Goal: Task Accomplishment & Management: Manage account settings

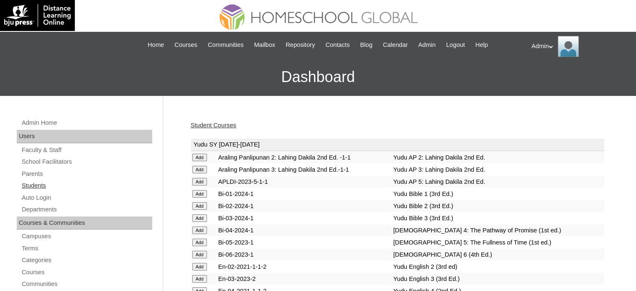
click at [38, 181] on link "Students" at bounding box center [86, 185] width 131 height 10
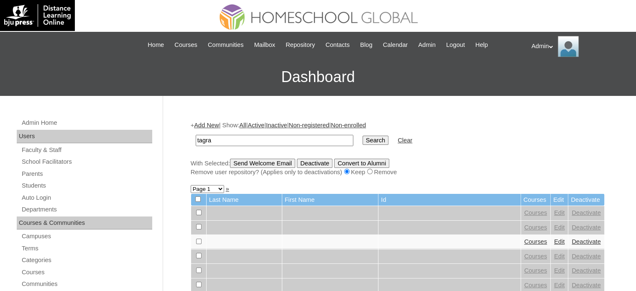
type input "tagra"
click at [363, 141] on input "Search" at bounding box center [376, 140] width 26 height 9
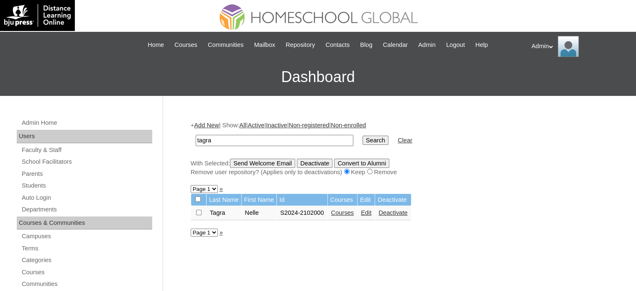
click at [369, 213] on link "Edit" at bounding box center [366, 212] width 10 height 7
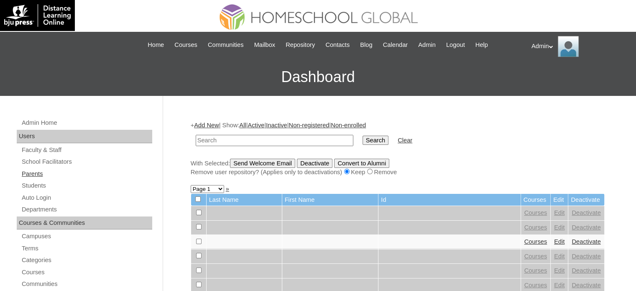
click at [31, 173] on link "Parents" at bounding box center [86, 174] width 131 height 10
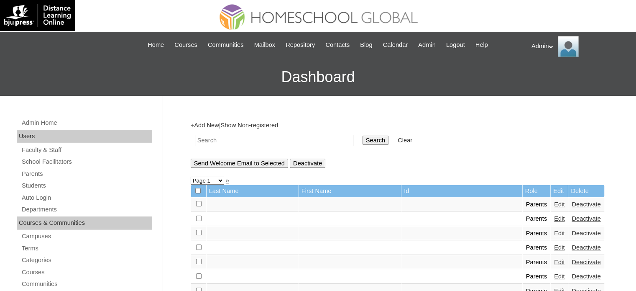
click at [214, 143] on input "text" at bounding box center [275, 140] width 158 height 11
type input "Tagra"
click at [363, 136] on input "Search" at bounding box center [376, 140] width 26 height 9
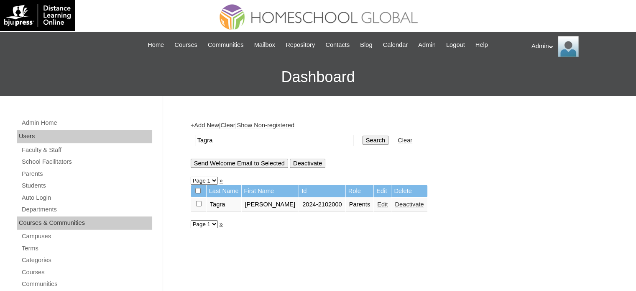
click at [377, 202] on link "Edit" at bounding box center [382, 204] width 10 height 7
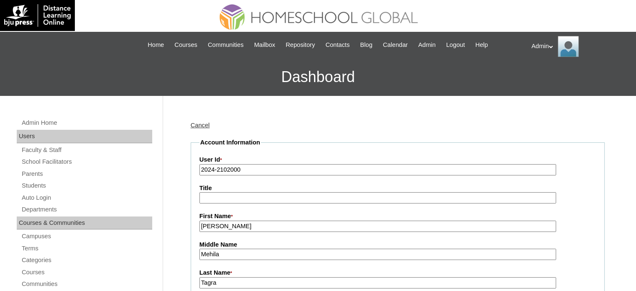
click at [214, 168] on input "2024-2102000" at bounding box center [378, 169] width 357 height 11
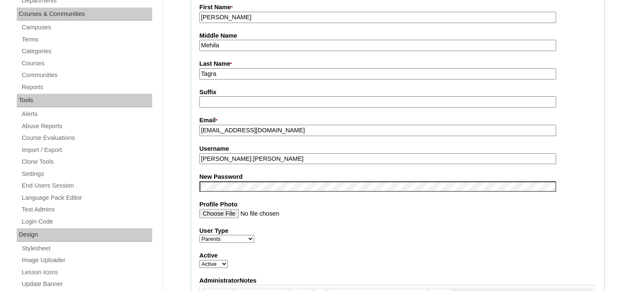
scroll to position [209, 0]
type input "2025-2102000"
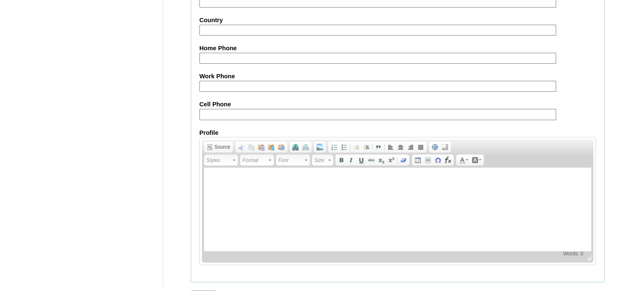
scroll to position [800, 0]
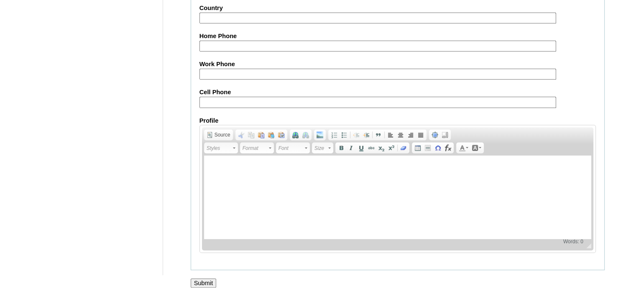
click at [205, 279] on input "Submit" at bounding box center [204, 282] width 26 height 9
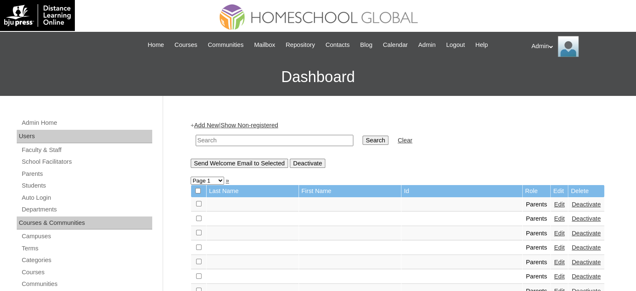
click at [280, 138] on input "text" at bounding box center [275, 140] width 158 height 11
type input "Tagra"
click at [363, 139] on input "Search" at bounding box center [376, 140] width 26 height 9
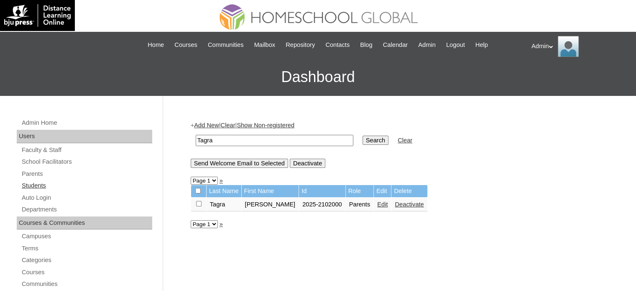
click at [33, 181] on link "Students" at bounding box center [86, 185] width 131 height 10
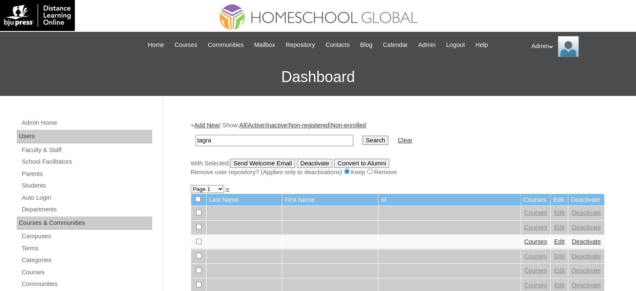
type input "tagra"
click at [363, 141] on input "Search" at bounding box center [376, 140] width 26 height 9
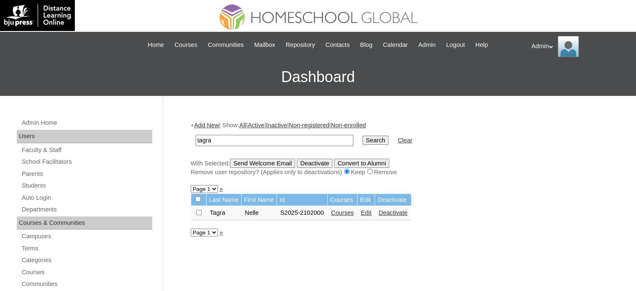
click at [343, 213] on link "Courses" at bounding box center [342, 212] width 23 height 7
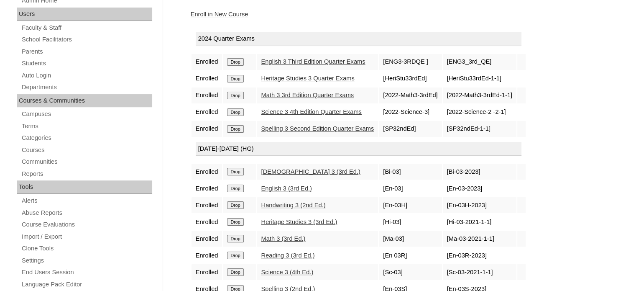
scroll to position [122, 0]
click at [236, 59] on input "Drop" at bounding box center [235, 62] width 16 height 8
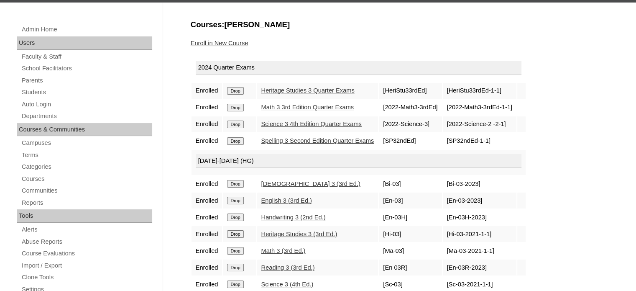
scroll to position [94, 0]
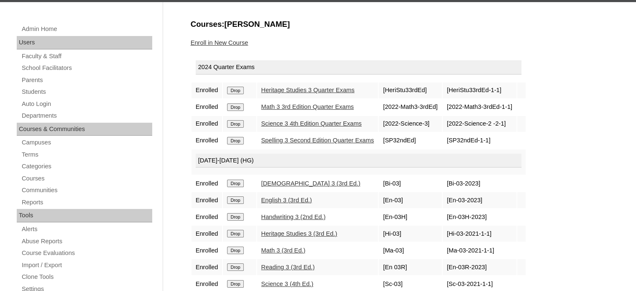
click at [233, 87] on input "Drop" at bounding box center [235, 91] width 16 height 8
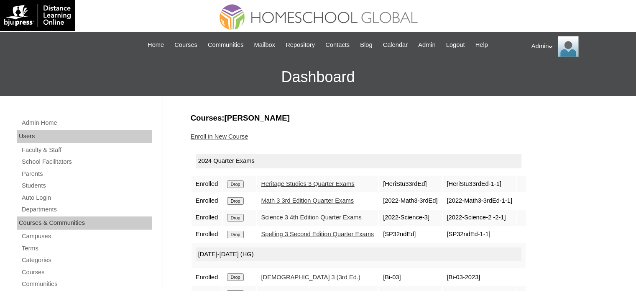
scroll to position [121, 0]
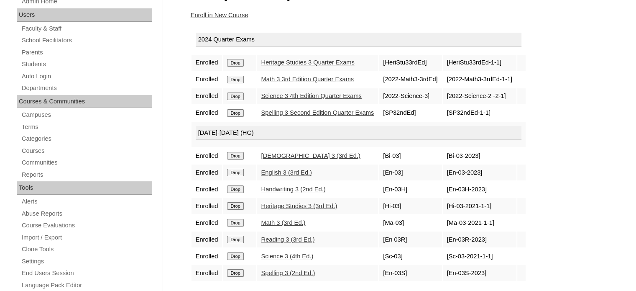
click at [241, 59] on input "Drop" at bounding box center [235, 63] width 16 height 8
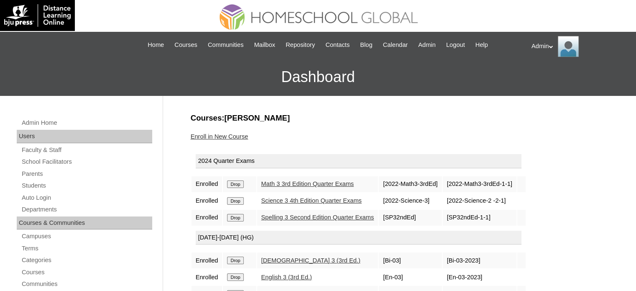
click at [236, 182] on input "Drop" at bounding box center [235, 184] width 16 height 8
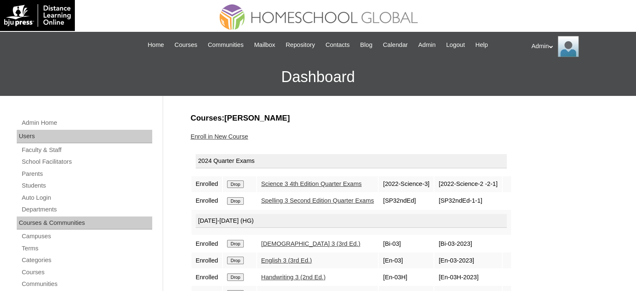
click at [236, 182] on input "Drop" at bounding box center [235, 184] width 16 height 8
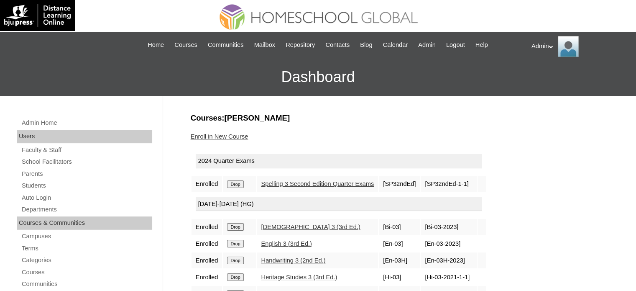
click at [236, 182] on input "Drop" at bounding box center [235, 184] width 16 height 8
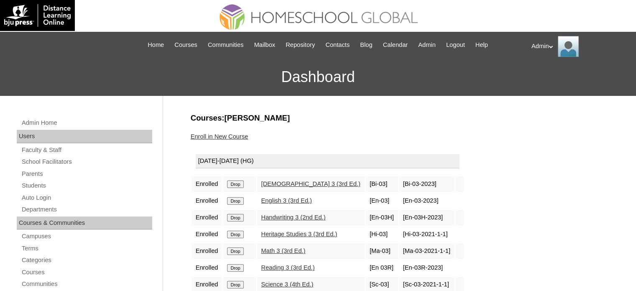
click at [236, 182] on input "Drop" at bounding box center [235, 184] width 16 height 8
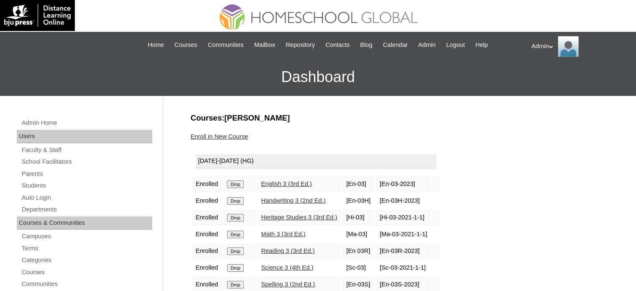
click at [236, 182] on input "Drop" at bounding box center [235, 184] width 16 height 8
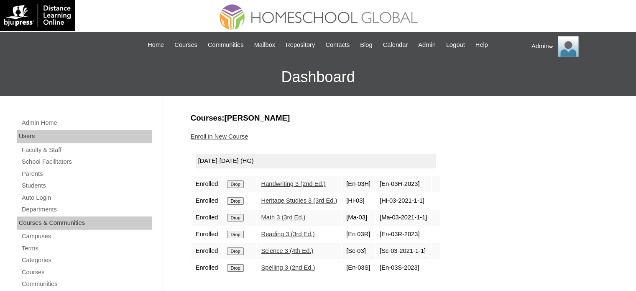
click at [236, 182] on input "Drop" at bounding box center [235, 184] width 16 height 8
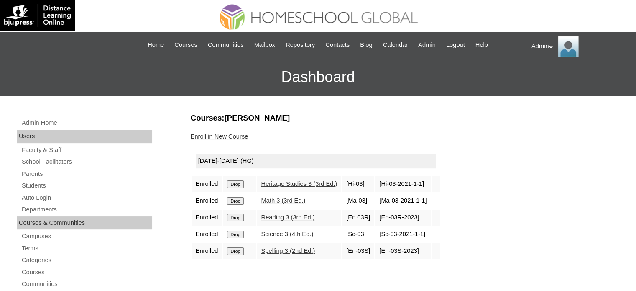
click at [236, 182] on input "Drop" at bounding box center [235, 184] width 16 height 8
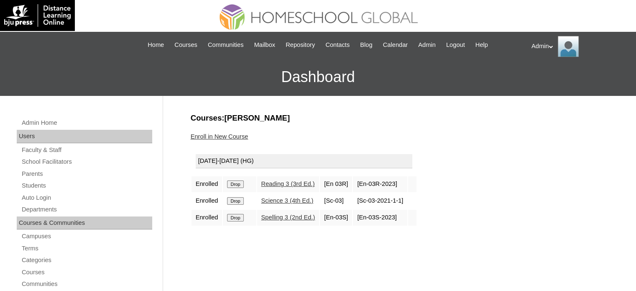
click at [236, 182] on input "Drop" at bounding box center [235, 184] width 16 height 8
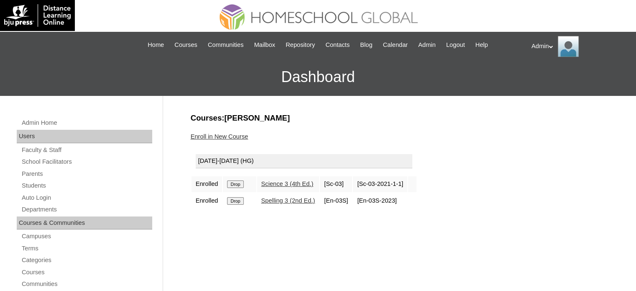
click at [236, 182] on input "Drop" at bounding box center [235, 184] width 16 height 8
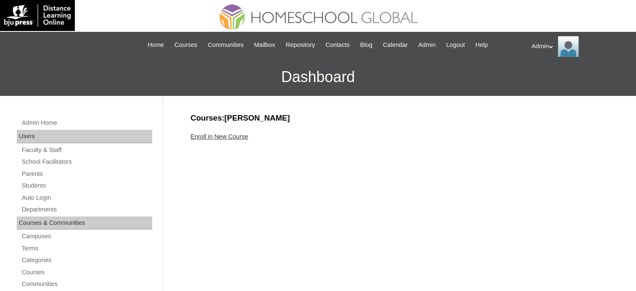
click at [238, 138] on link "Enroll in New Course" at bounding box center [220, 136] width 58 height 7
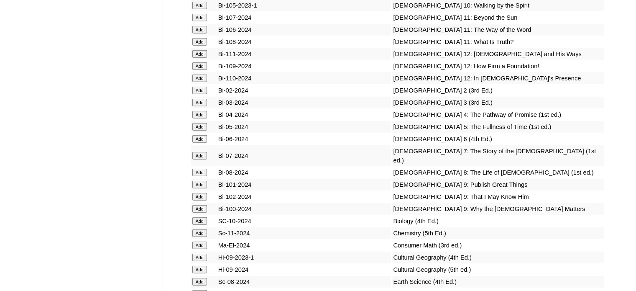
scroll to position [83, 0]
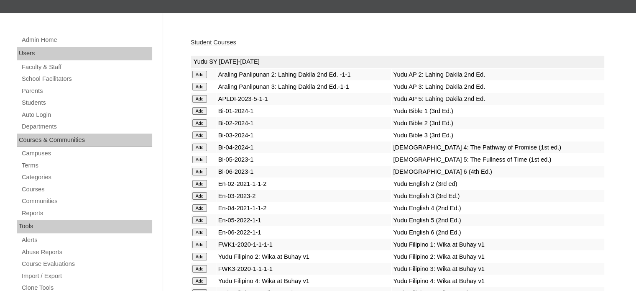
click at [198, 78] on input "Add" at bounding box center [199, 75] width 15 height 8
